Goal: Task Accomplishment & Management: Use online tool/utility

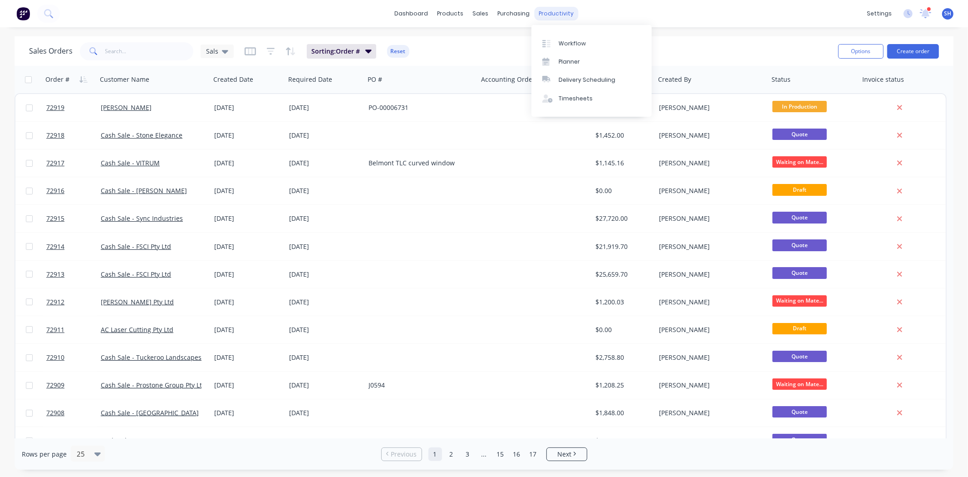
click at [541, 10] on div "productivity" at bounding box center [556, 14] width 44 height 14
click at [572, 47] on div "Workflow" at bounding box center [572, 43] width 27 height 8
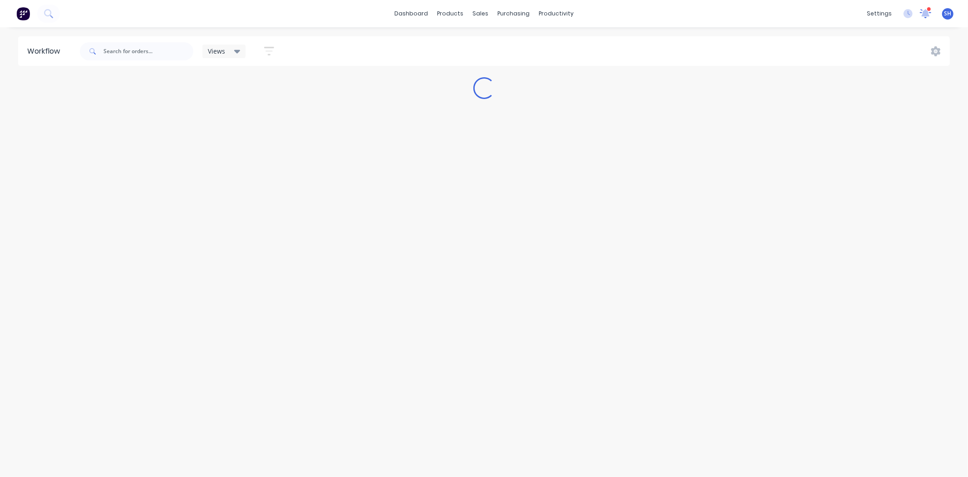
click at [920, 17] on div at bounding box center [925, 14] width 11 height 14
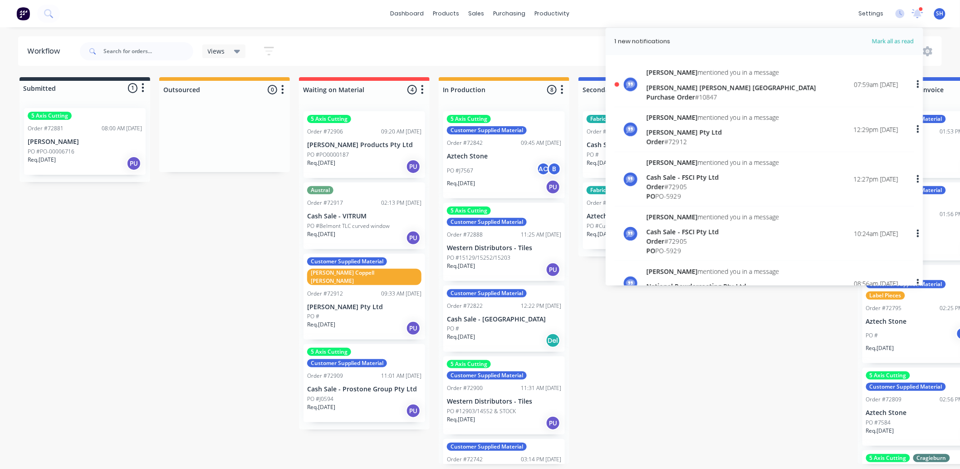
click at [726, 87] on div "[PERSON_NAME] [PERSON_NAME] [GEOGRAPHIC_DATA]" at bounding box center [732, 88] width 170 height 10
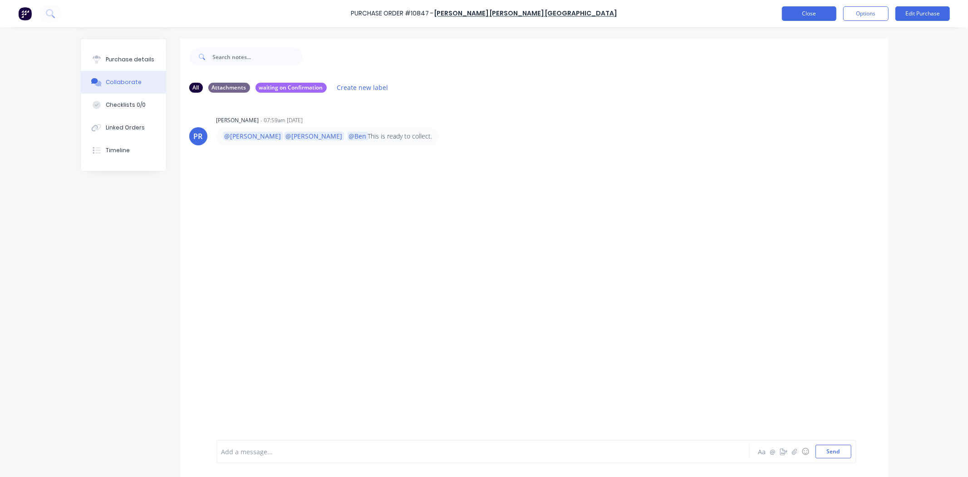
click at [811, 12] on button "Close" at bounding box center [809, 13] width 54 height 15
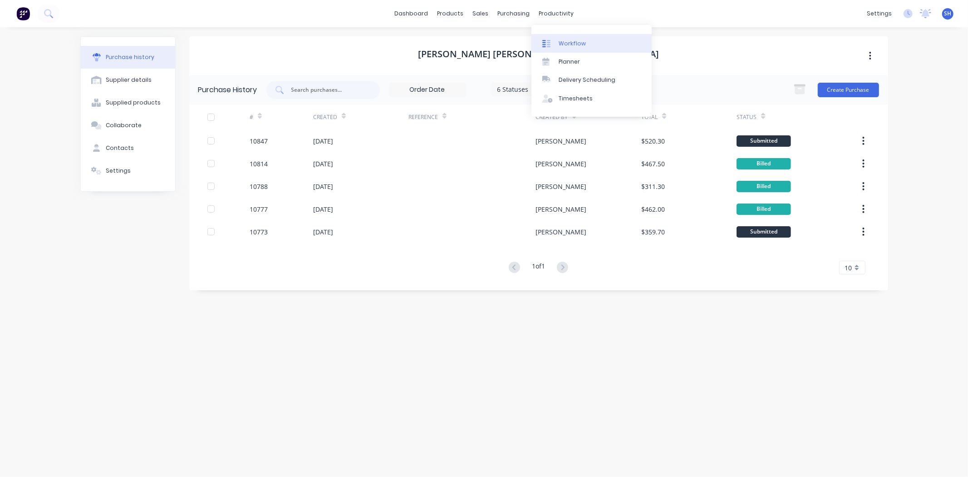
click at [564, 47] on div "Workflow" at bounding box center [572, 43] width 27 height 8
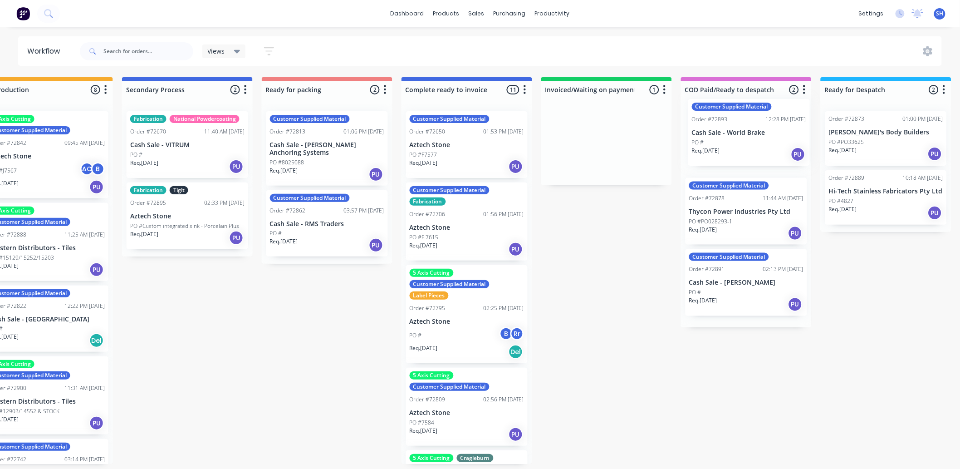
scroll to position [0, 459]
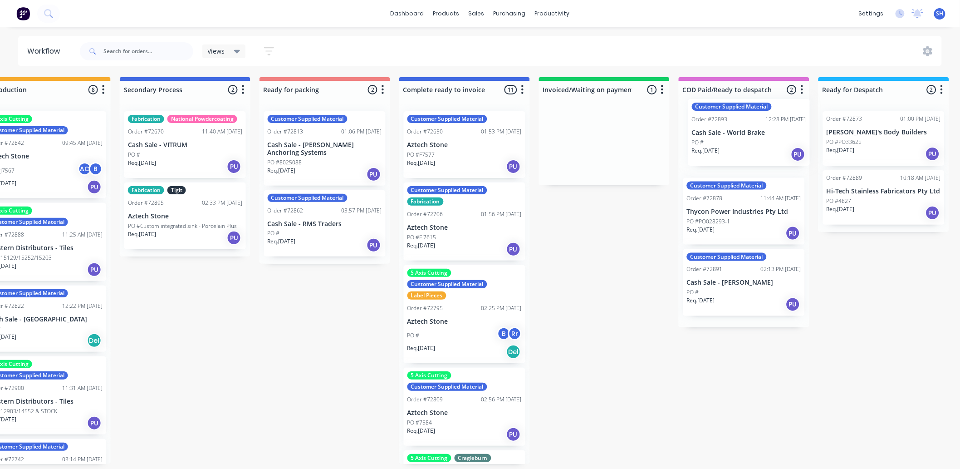
drag, startPoint x: 618, startPoint y: 161, endPoint x: 733, endPoint y: 148, distance: 116.0
click at [733, 148] on div "Submitted 1 Status colour #273444 hex #273444 Save Cancel Summaries Total order…" at bounding box center [356, 270] width 1645 height 387
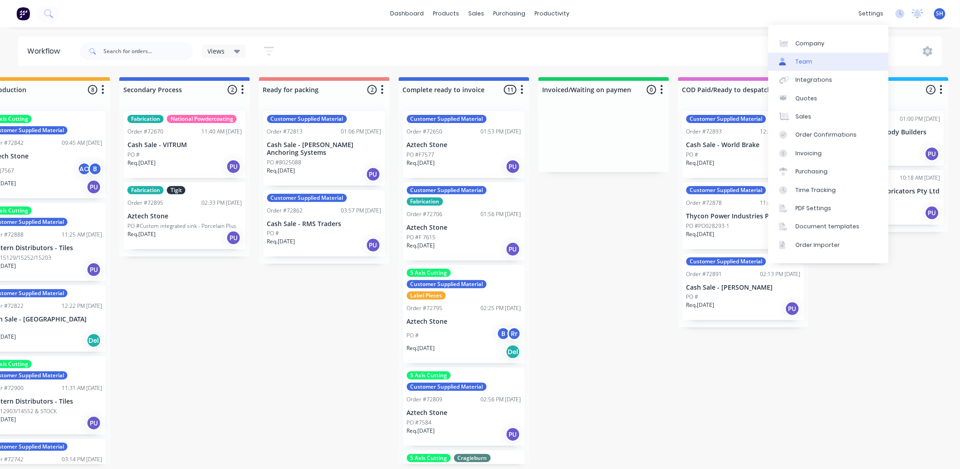
click at [832, 58] on link "Team" at bounding box center [829, 62] width 120 height 18
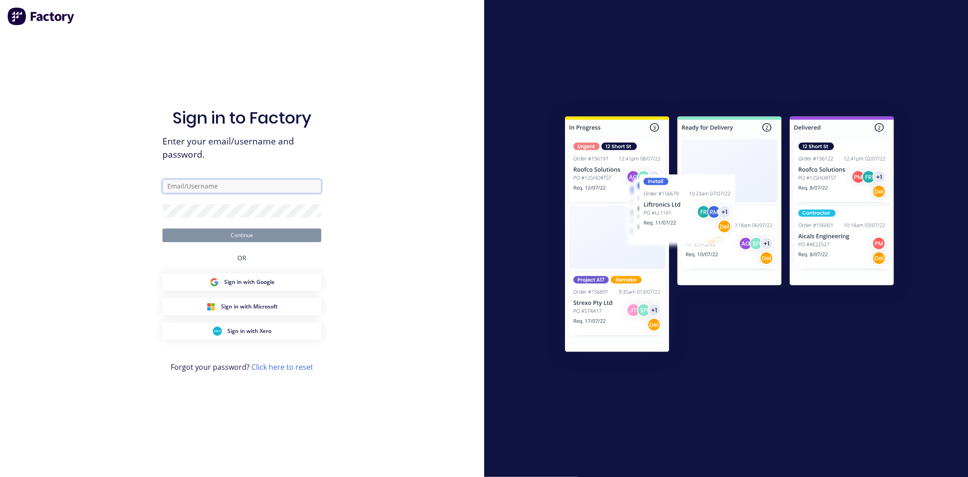
click at [224, 187] on input "text" at bounding box center [241, 186] width 159 height 14
type input "[EMAIL_ADDRESS][DOMAIN_NAME]"
click at [162, 228] on button "Continue" at bounding box center [241, 235] width 159 height 14
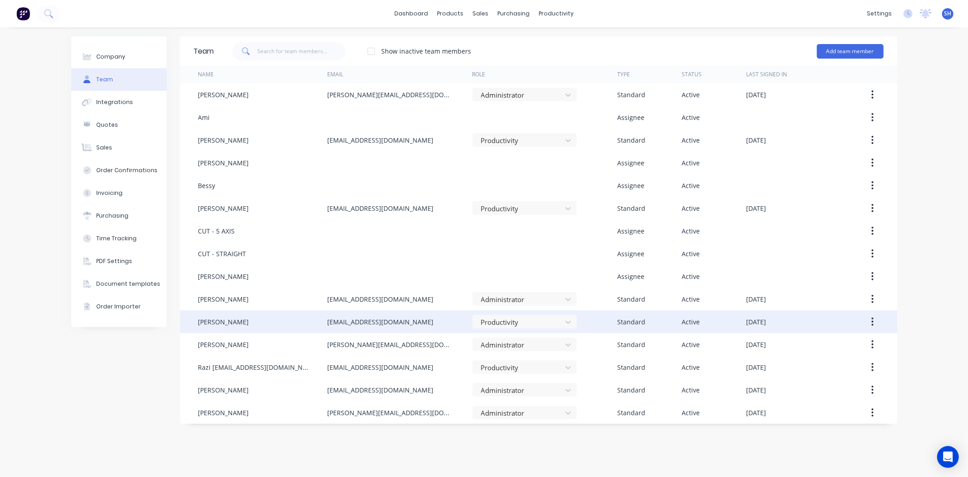
click at [870, 318] on button "button" at bounding box center [872, 321] width 21 height 16
click at [831, 375] on div "Delete" at bounding box center [841, 381] width 70 height 13
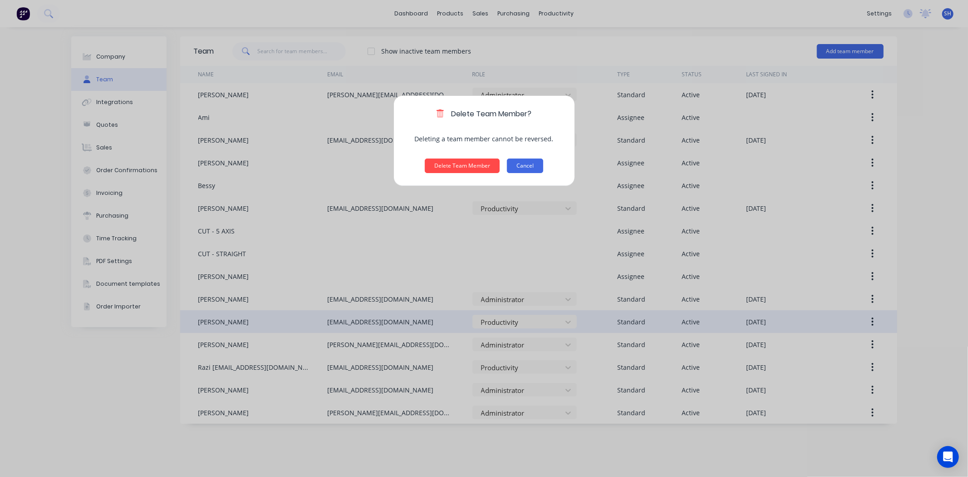
click at [533, 168] on button "Cancel" at bounding box center [525, 165] width 36 height 15
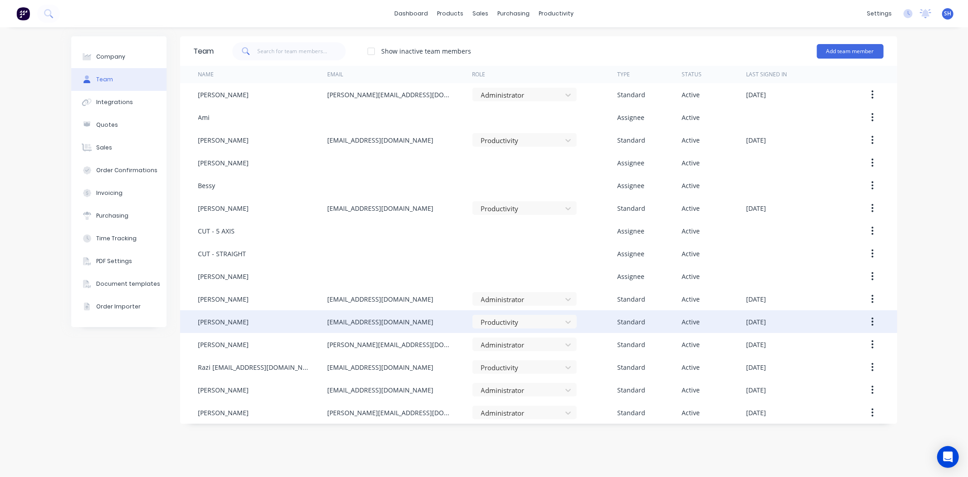
click at [875, 320] on button "button" at bounding box center [872, 321] width 21 height 16
click at [847, 362] on div "Disable" at bounding box center [841, 363] width 70 height 13
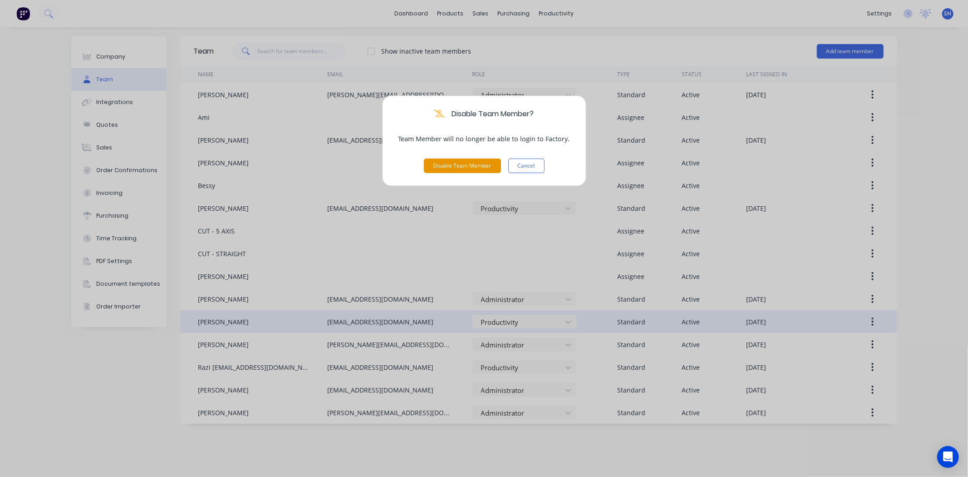
click at [465, 167] on button "Disable Team Member" at bounding box center [462, 165] width 77 height 15
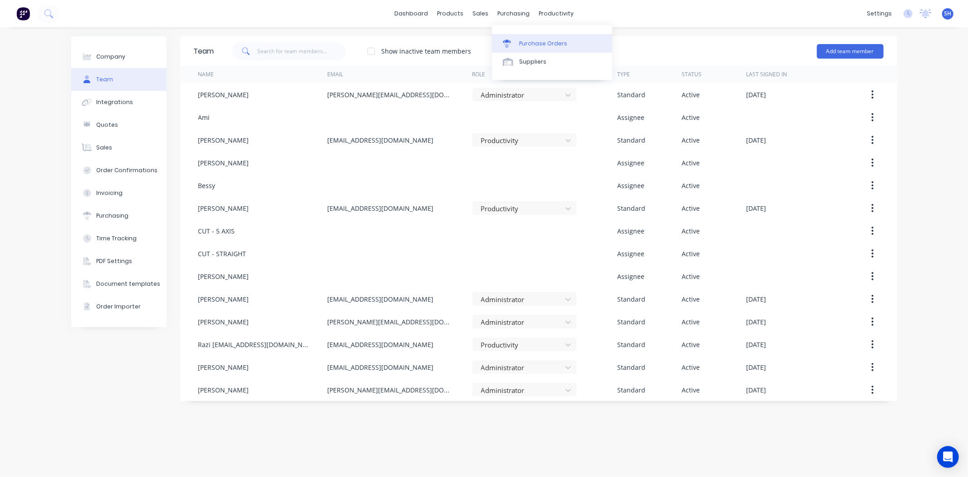
click at [523, 39] on div "Purchase Orders" at bounding box center [543, 43] width 48 height 8
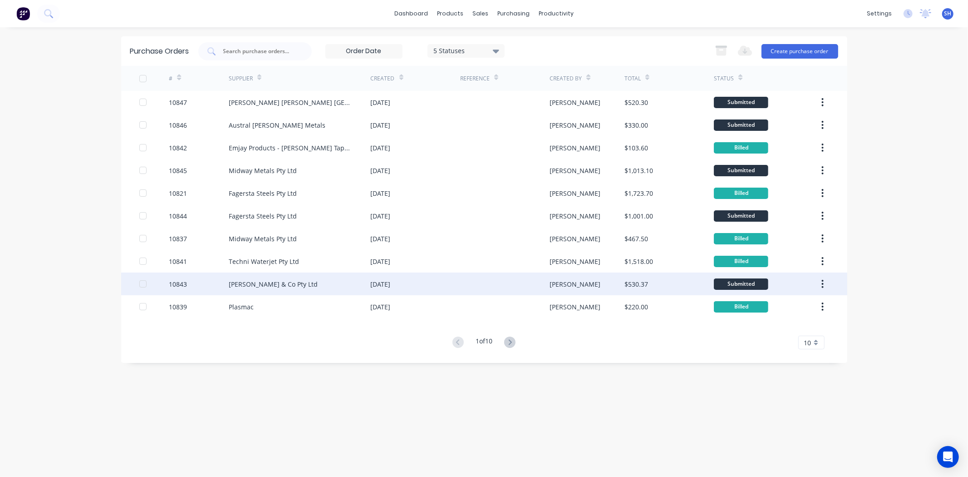
click at [265, 287] on div "[PERSON_NAME] & Co Pty Ltd" at bounding box center [273, 284] width 89 height 10
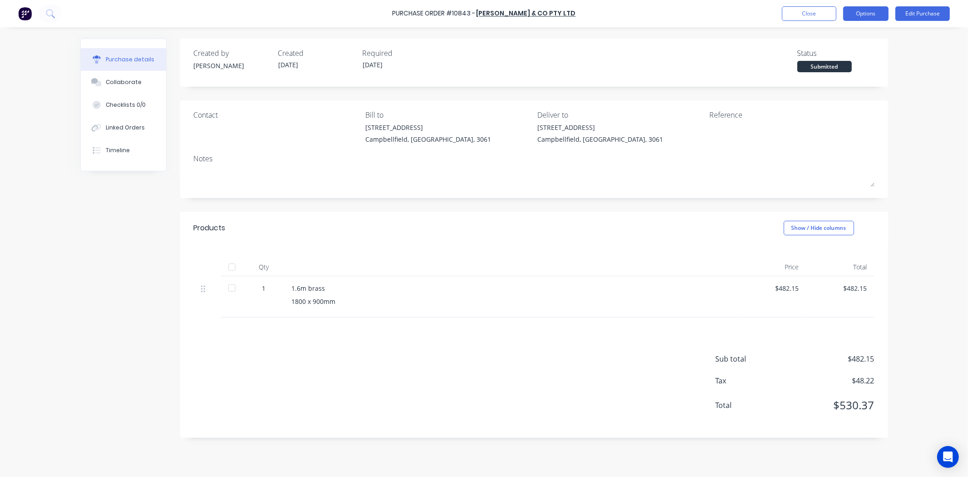
click at [865, 17] on button "Options" at bounding box center [865, 13] width 45 height 15
click at [838, 60] on div "Convert to Bill" at bounding box center [846, 55] width 70 height 13
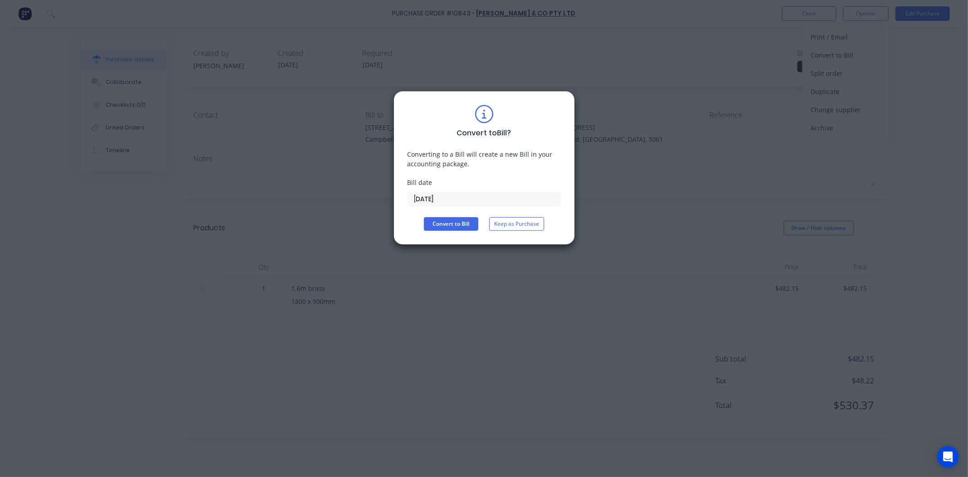
click at [466, 199] on input "[DATE]" at bounding box center [484, 199] width 153 height 14
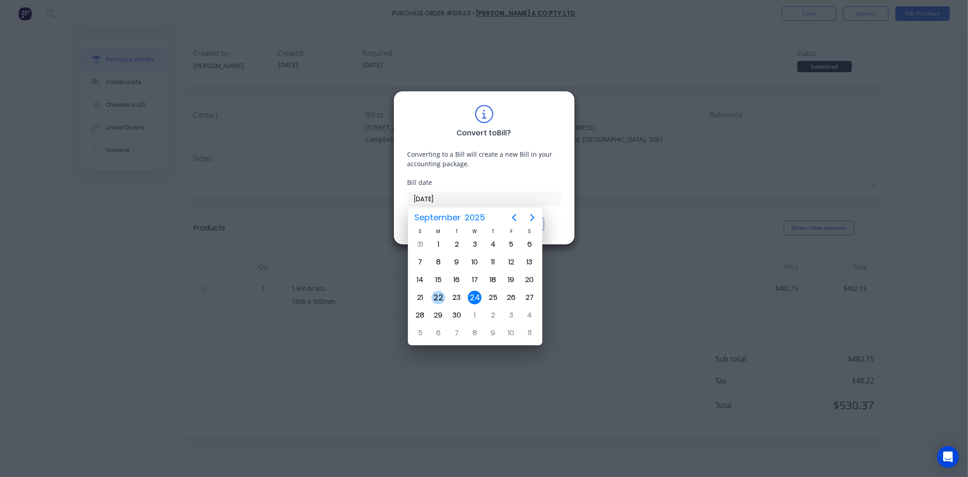
click at [445, 294] on div "22" at bounding box center [439, 297] width 14 height 14
type input "[DATE]"
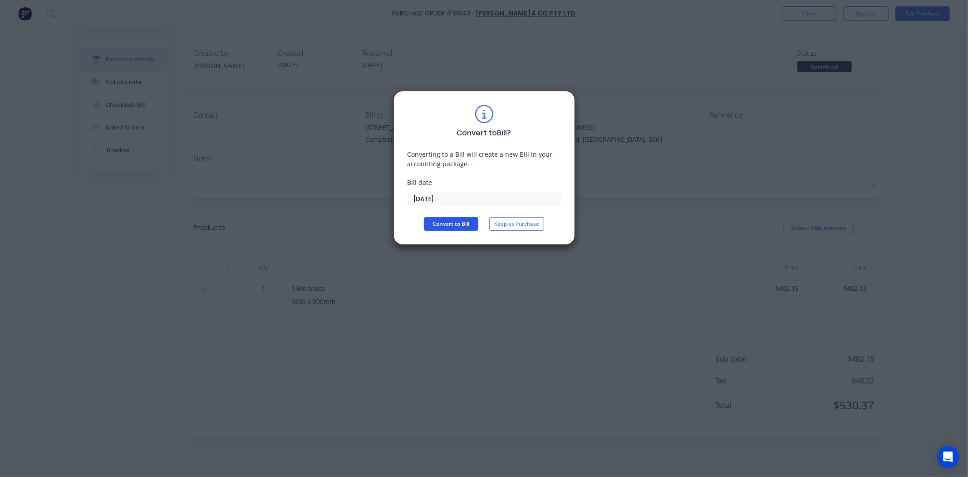
click at [461, 225] on button "Convert to Bill" at bounding box center [451, 224] width 54 height 14
